Goal: Task Accomplishment & Management: Use online tool/utility

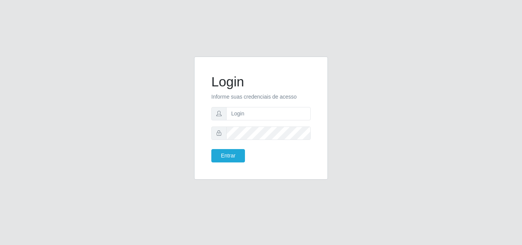
type input "[EMAIL_ADDRESS][DOMAIN_NAME]"
drag, startPoint x: 0, startPoint y: 0, endPoint x: 158, endPoint y: 137, distance: 209.2
click at [158, 137] on div "Login Informe suas credenciais de acesso [EMAIL_ADDRESS][DOMAIN_NAME] Entrar" at bounding box center [261, 123] width 436 height 132
click at [203, 131] on div "Login Informe suas credenciais de acesso [EMAIL_ADDRESS][DOMAIN_NAME] Entrar" at bounding box center [261, 118] width 134 height 123
drag, startPoint x: 203, startPoint y: 131, endPoint x: 457, endPoint y: 178, distance: 258.2
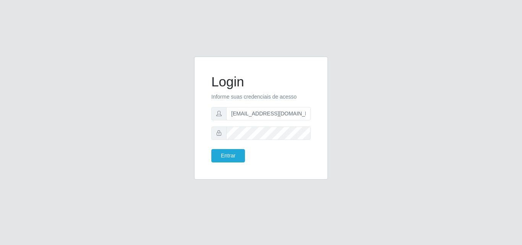
click at [457, 178] on div "Login Informe suas credenciais de acesso [EMAIL_ADDRESS][DOMAIN_NAME] Entrar" at bounding box center [261, 123] width 436 height 132
click at [231, 154] on button "Entrar" at bounding box center [228, 155] width 34 height 13
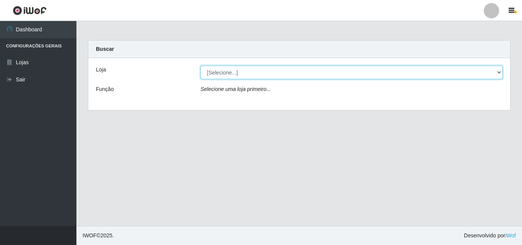
click at [500, 72] on select "[Selecione...] Corte Fácil - Unidade Emaús" at bounding box center [352, 72] width 302 height 13
select select "201"
click at [201, 66] on select "[Selecione...] Corte Fácil - Unidade Emaús" at bounding box center [352, 72] width 302 height 13
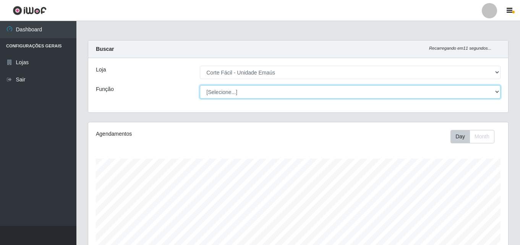
click at [496, 93] on select "[Selecione...] ASG ASG + ASG ++ Auxiliar de Cozinha Auxiliar de Cozinha + Auxil…" at bounding box center [350, 91] width 301 height 13
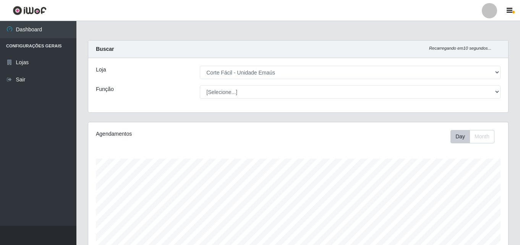
click at [409, 58] on div "Loja [Selecione...] Corte Fácil - Unidade Emaús Função [Selecione...] ASG ASG +…" at bounding box center [298, 85] width 420 height 54
